Goal: Task Accomplishment & Management: Manage account settings

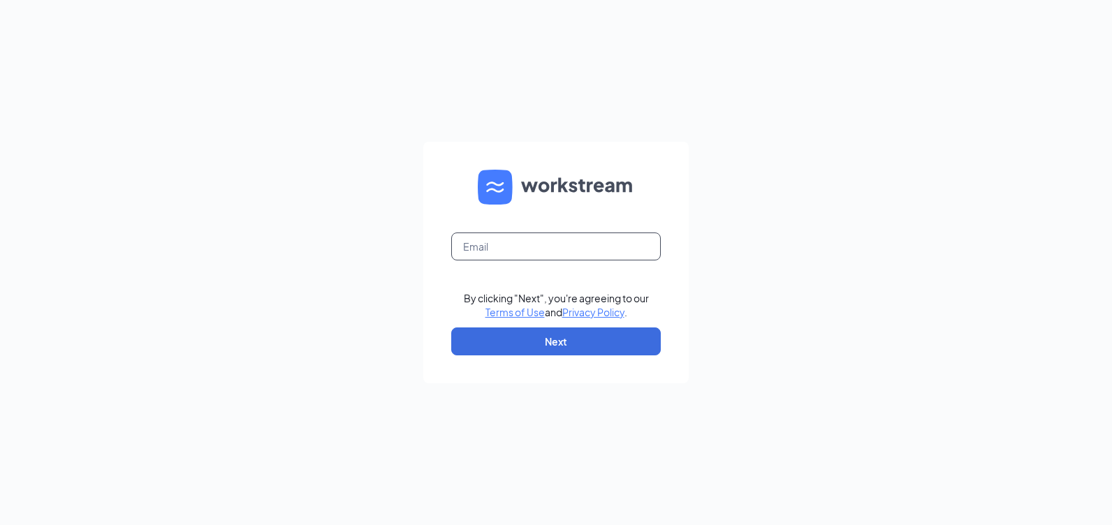
click at [589, 247] on input "text" at bounding box center [556, 247] width 210 height 28
type input "rs031620@tacobell.com"
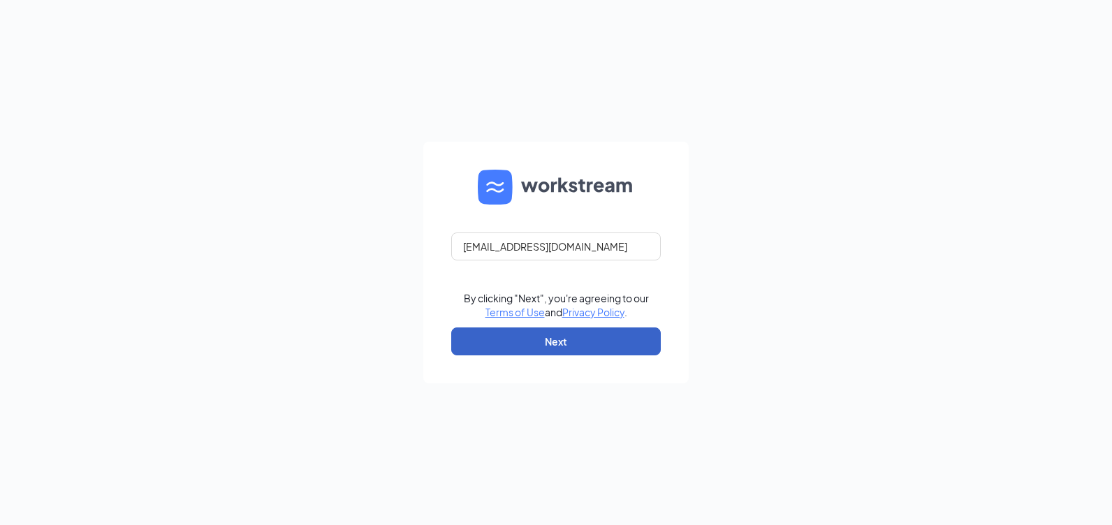
click at [575, 344] on button "Next" at bounding box center [556, 342] width 210 height 28
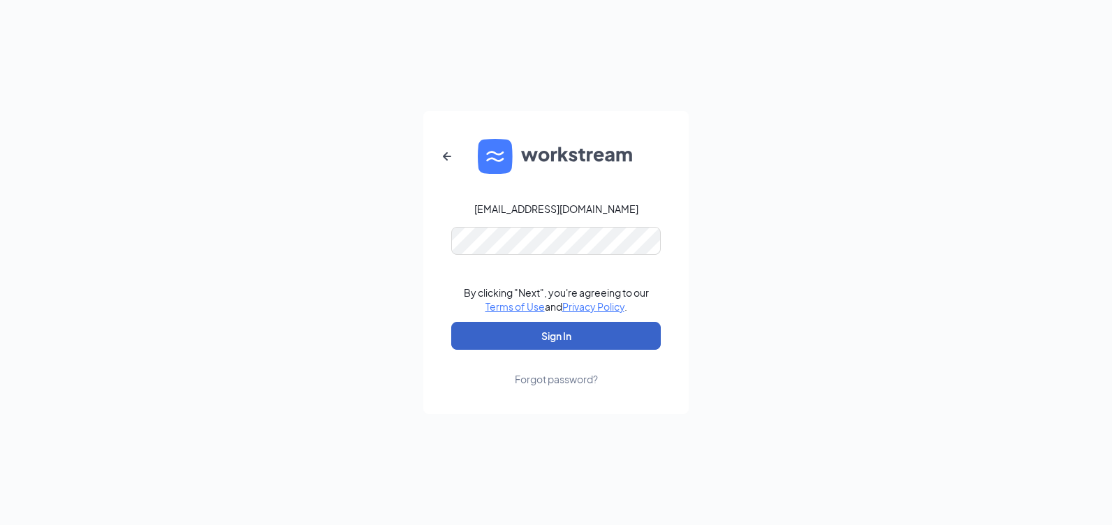
click at [597, 333] on button "Sign In" at bounding box center [556, 336] width 210 height 28
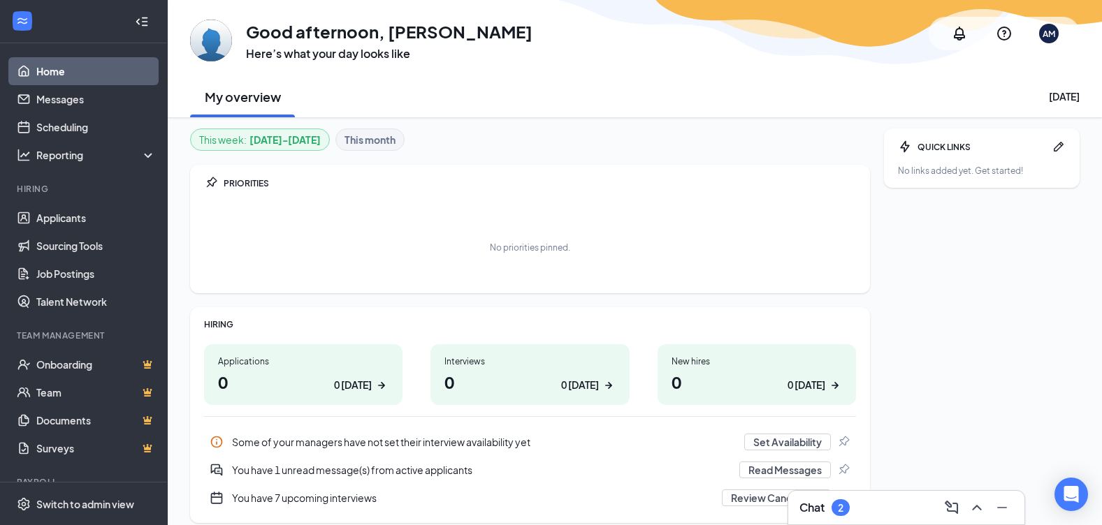
scroll to position [54, 0]
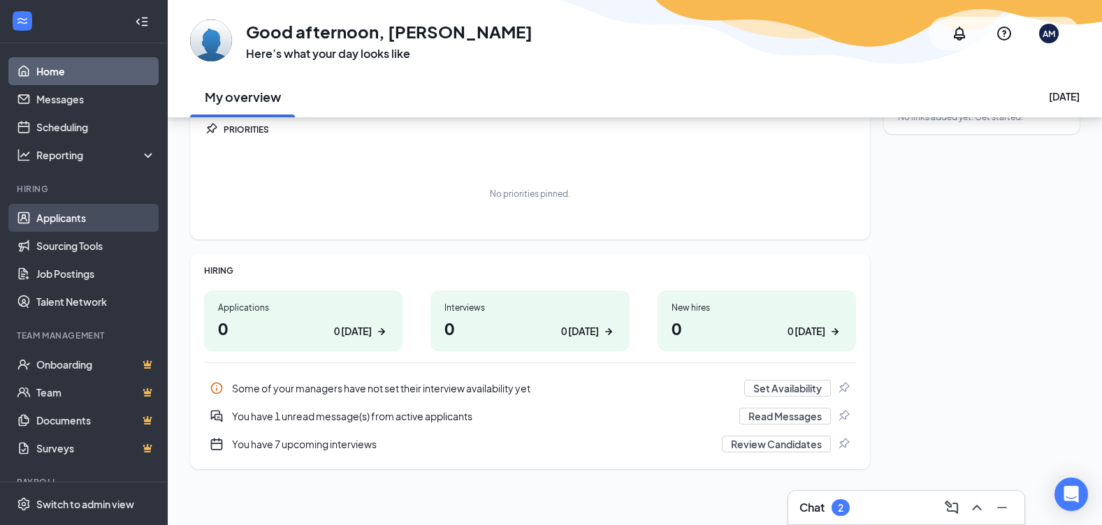
click at [85, 214] on link "Applicants" at bounding box center [95, 218] width 119 height 28
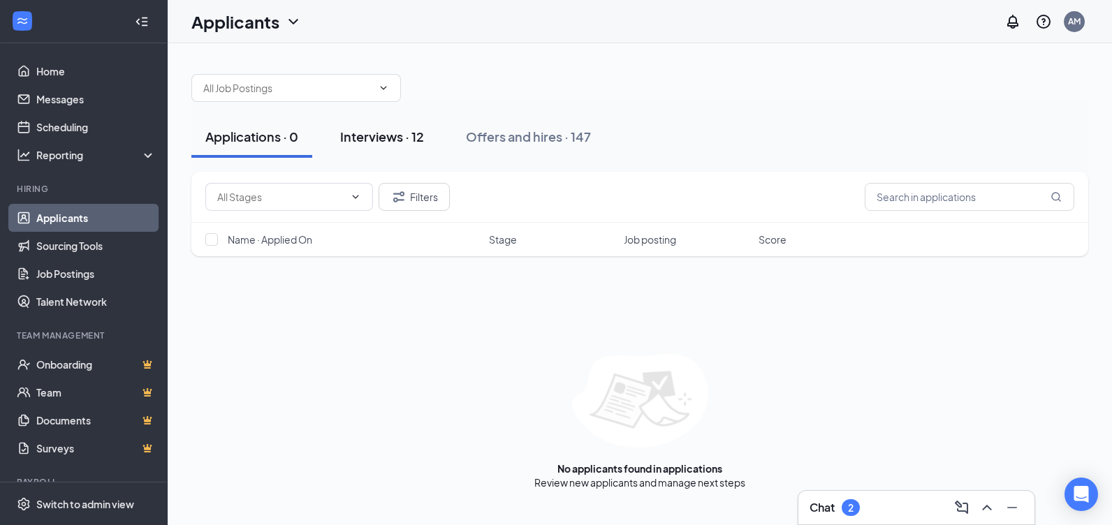
click at [405, 140] on div "Interviews · 12" at bounding box center [382, 136] width 84 height 17
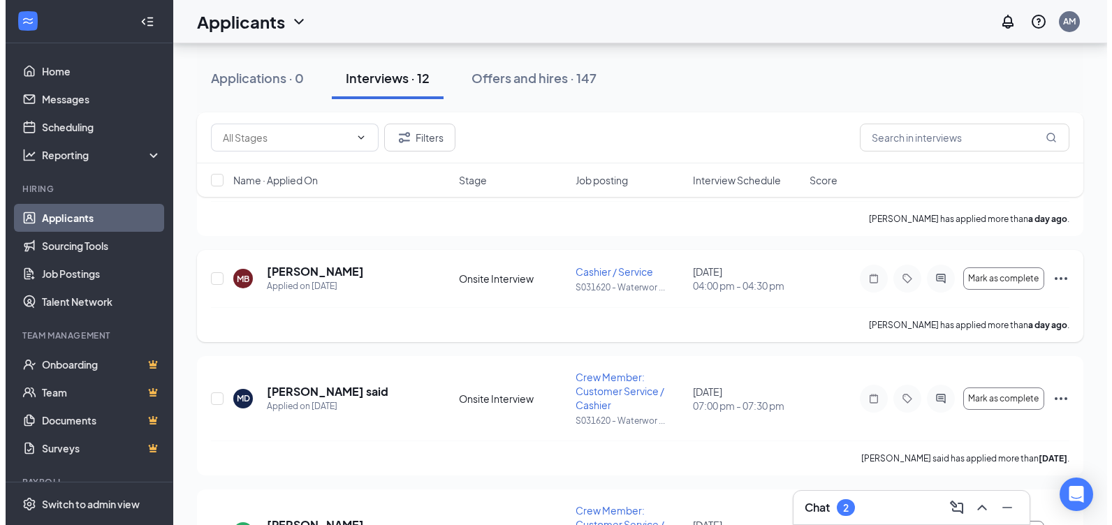
scroll to position [279, 0]
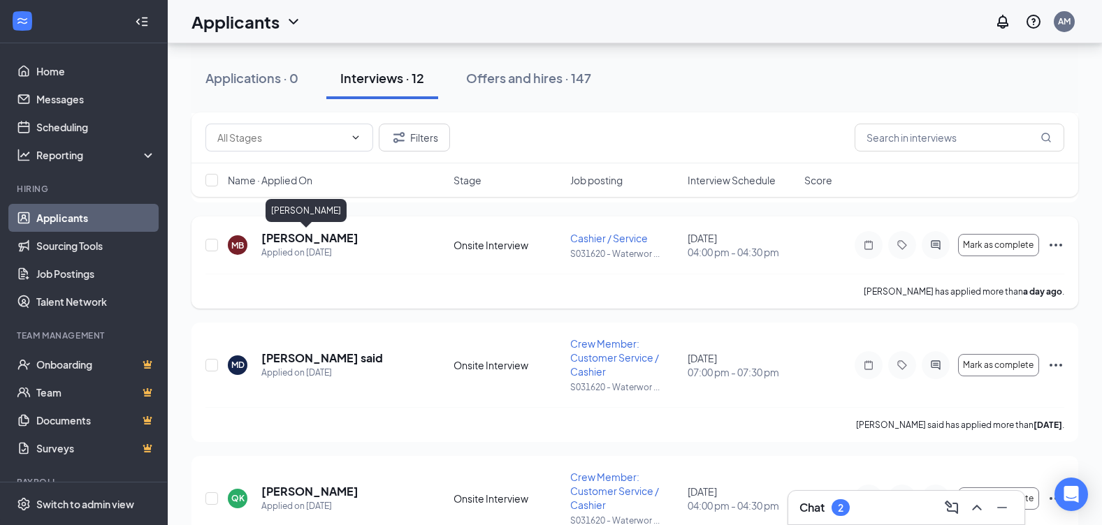
click at [265, 236] on h5 "[PERSON_NAME]" at bounding box center [309, 238] width 97 height 15
